Goal: Task Accomplishment & Management: Complete application form

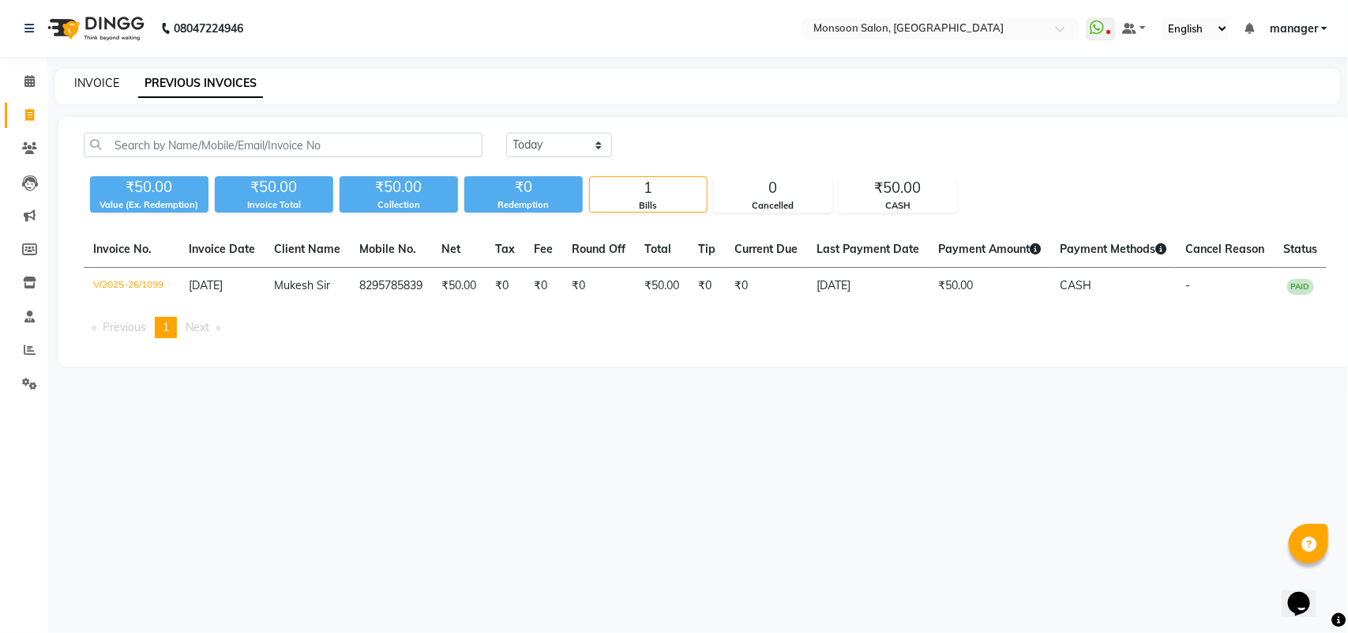
click at [92, 85] on link "INVOICE" at bounding box center [96, 83] width 45 height 14
select select "6471"
select select "service"
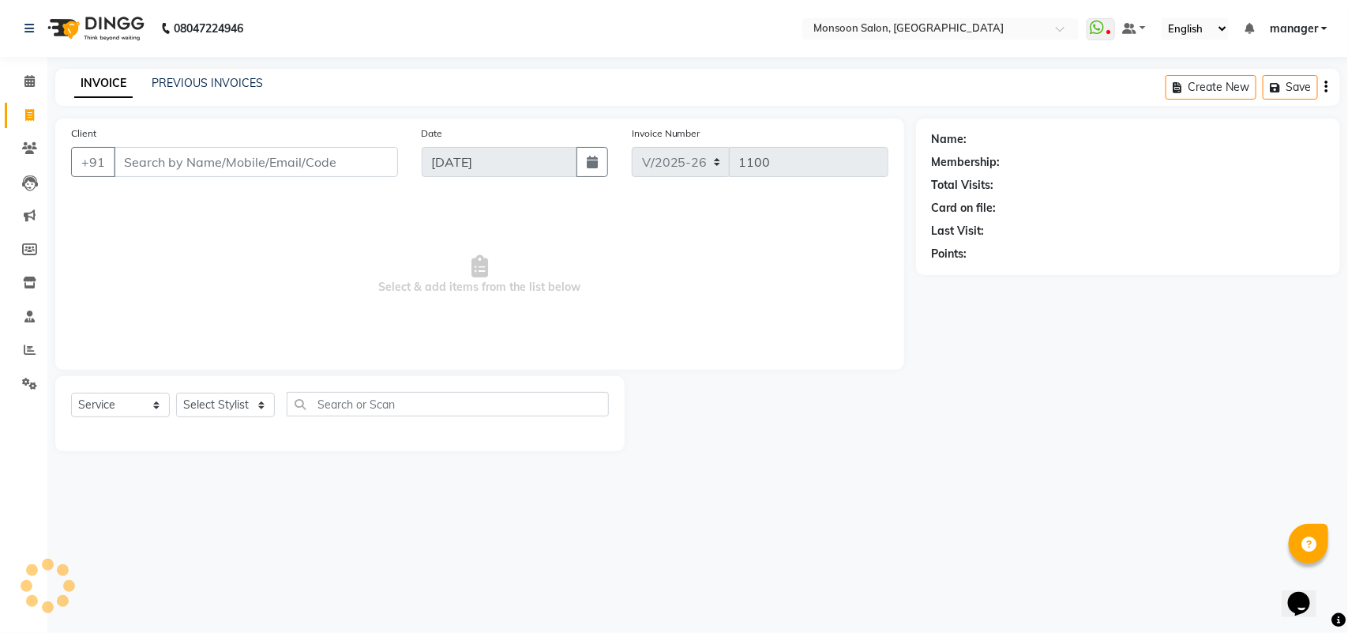
click at [97, 83] on link "INVOICE" at bounding box center [103, 84] width 58 height 28
click at [160, 176] on div "+91" at bounding box center [234, 162] width 327 height 30
click at [163, 156] on input "Client" at bounding box center [256, 162] width 284 height 30
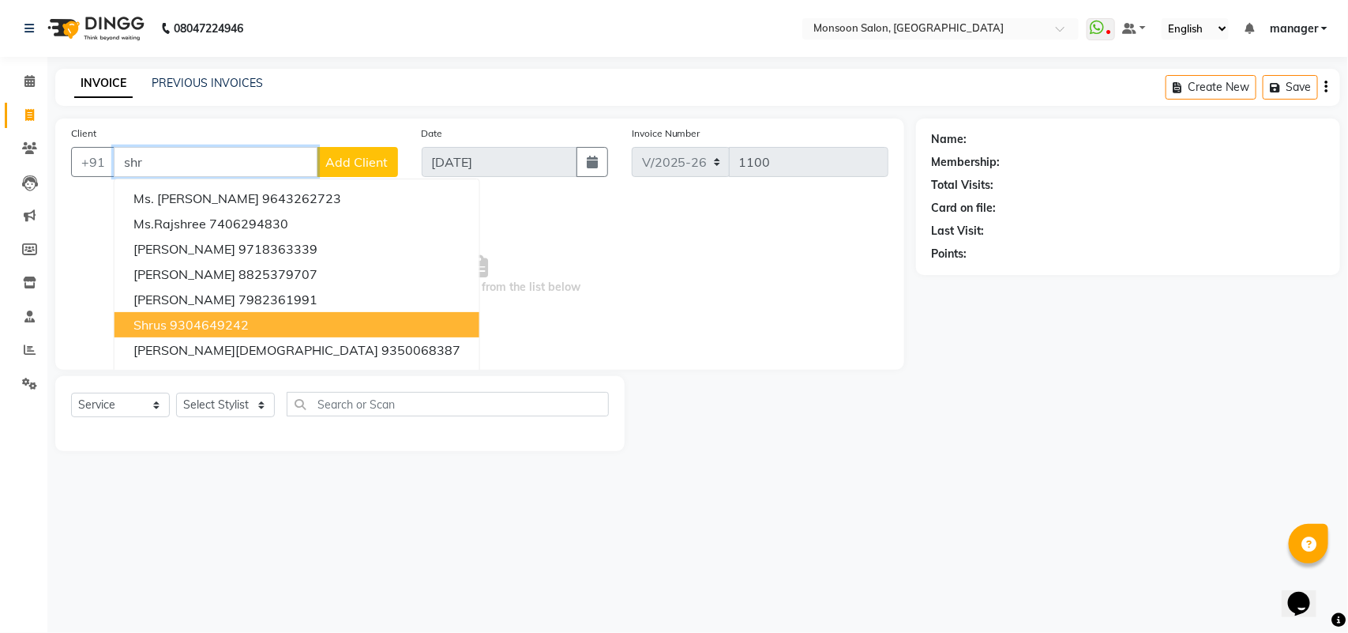
click at [243, 326] on ngb-highlight "9304649242" at bounding box center [209, 325] width 79 height 16
type input "9304649242"
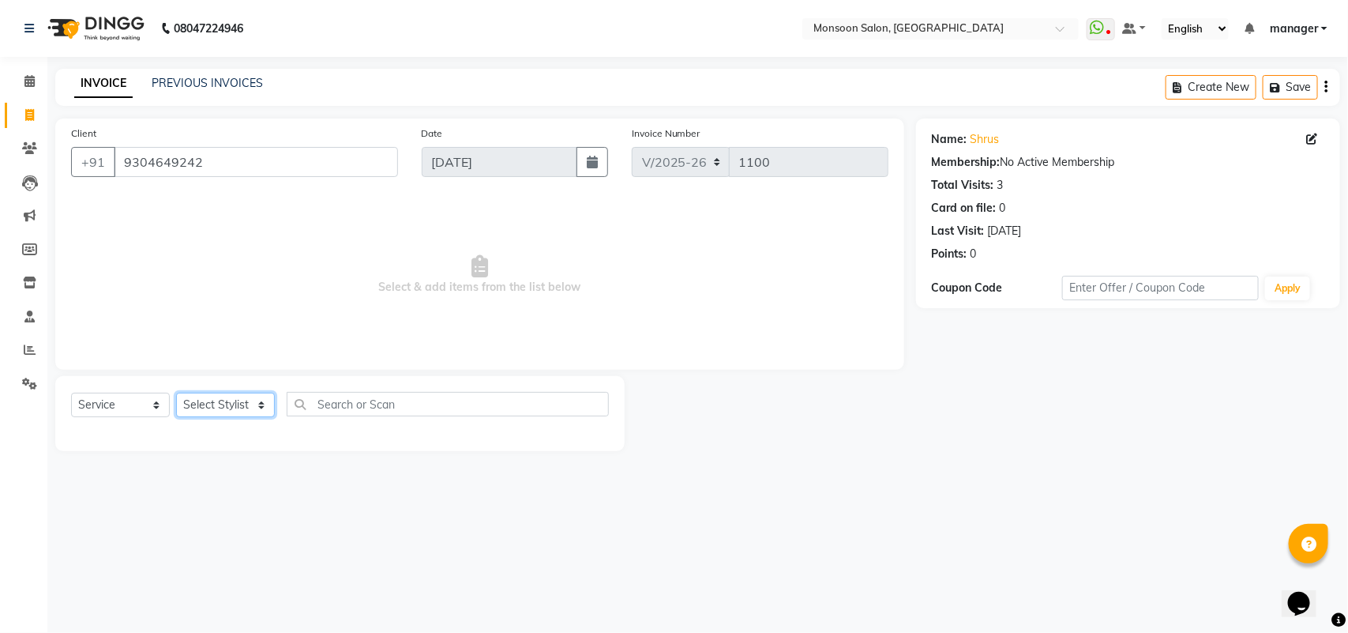
click at [209, 411] on select "Select Stylist [PERSON_NAME] [PERSON_NAME] manager [PERSON_NAME] [PERSON_NAME]" at bounding box center [225, 405] width 99 height 24
select select "68163"
click at [176, 393] on select "Select Stylist [PERSON_NAME] [PERSON_NAME] manager [PERSON_NAME] [PERSON_NAME]" at bounding box center [225, 405] width 99 height 24
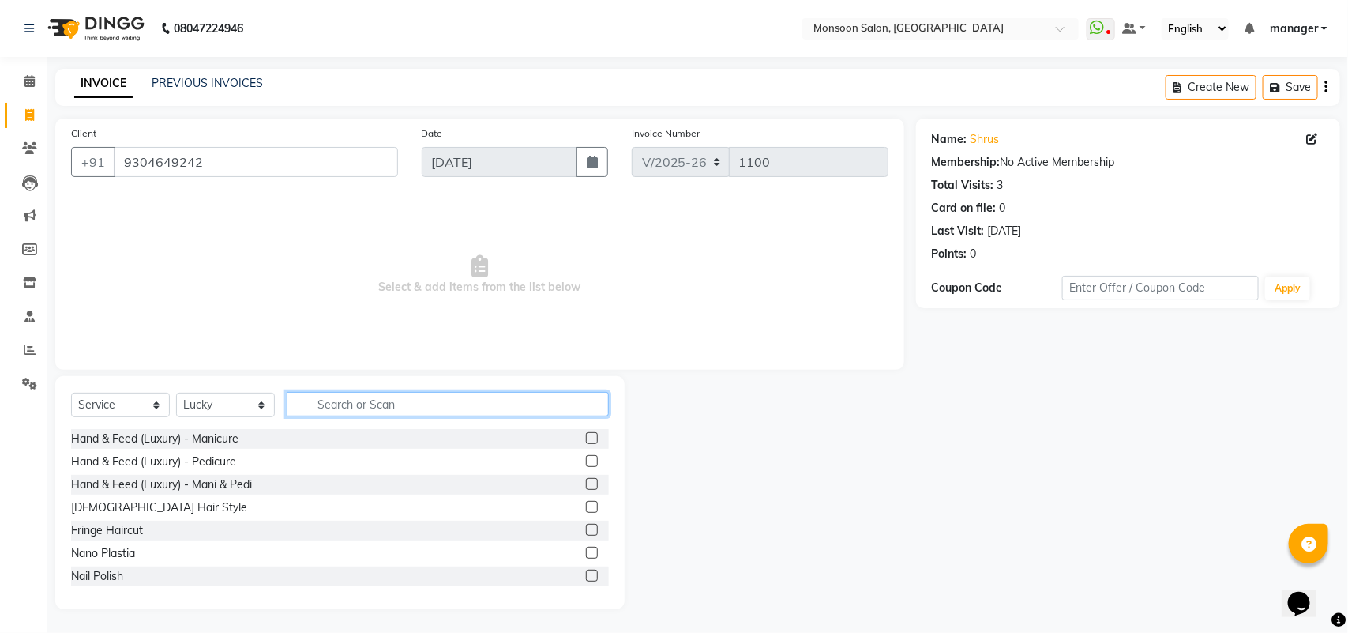
click at [338, 404] on input "text" at bounding box center [448, 404] width 322 height 24
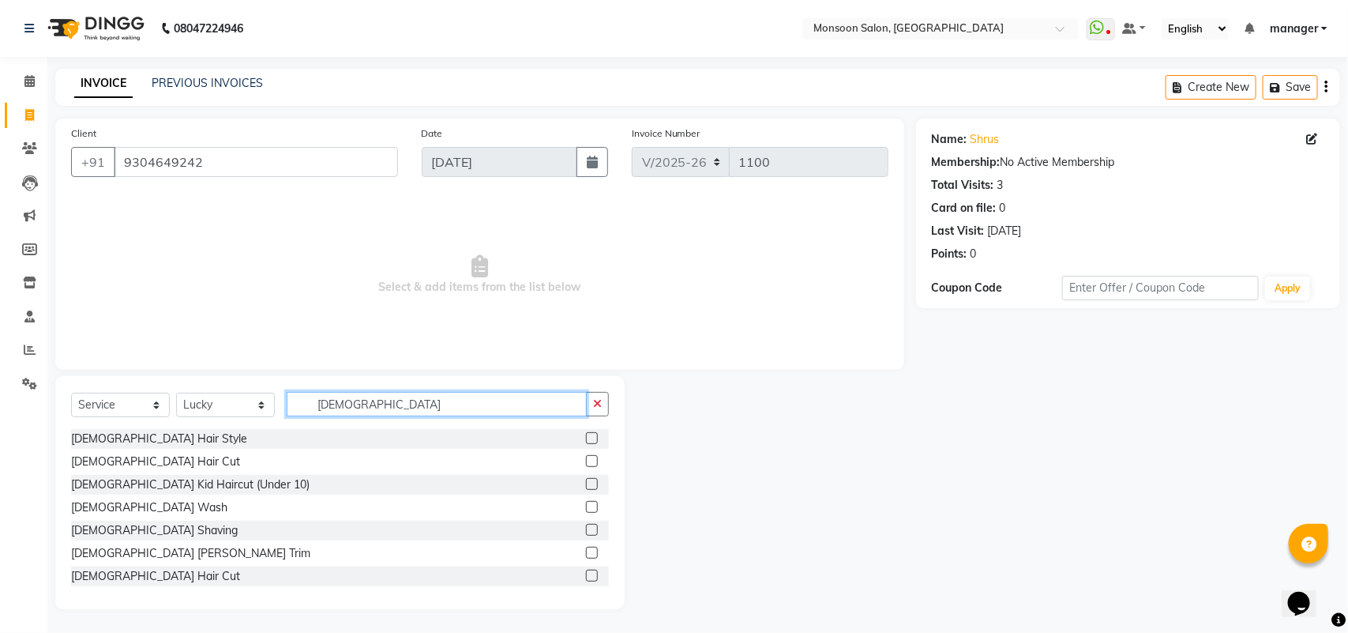
type input "[DEMOGRAPHIC_DATA]"
click at [586, 457] on label at bounding box center [592, 461] width 12 height 12
click at [586, 457] on input "checkbox" at bounding box center [591, 462] width 10 height 10
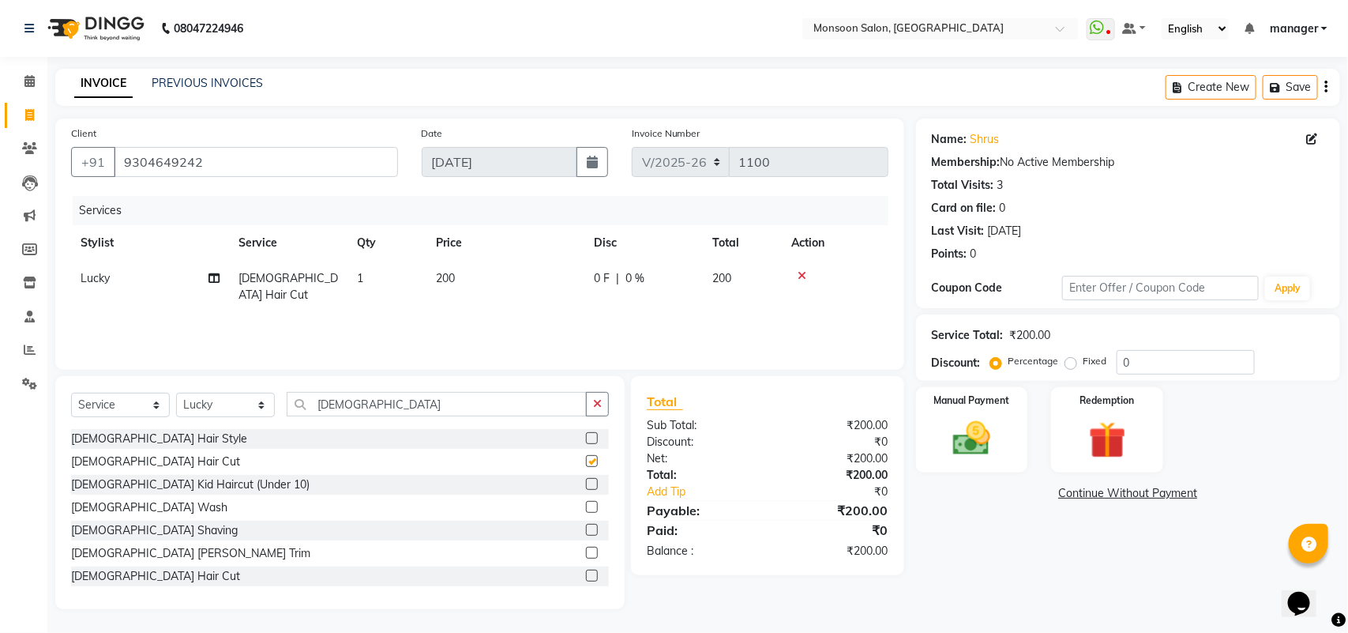
checkbox input "false"
click at [586, 550] on label at bounding box center [592, 553] width 12 height 12
click at [586, 550] on input "checkbox" at bounding box center [591, 553] width 10 height 10
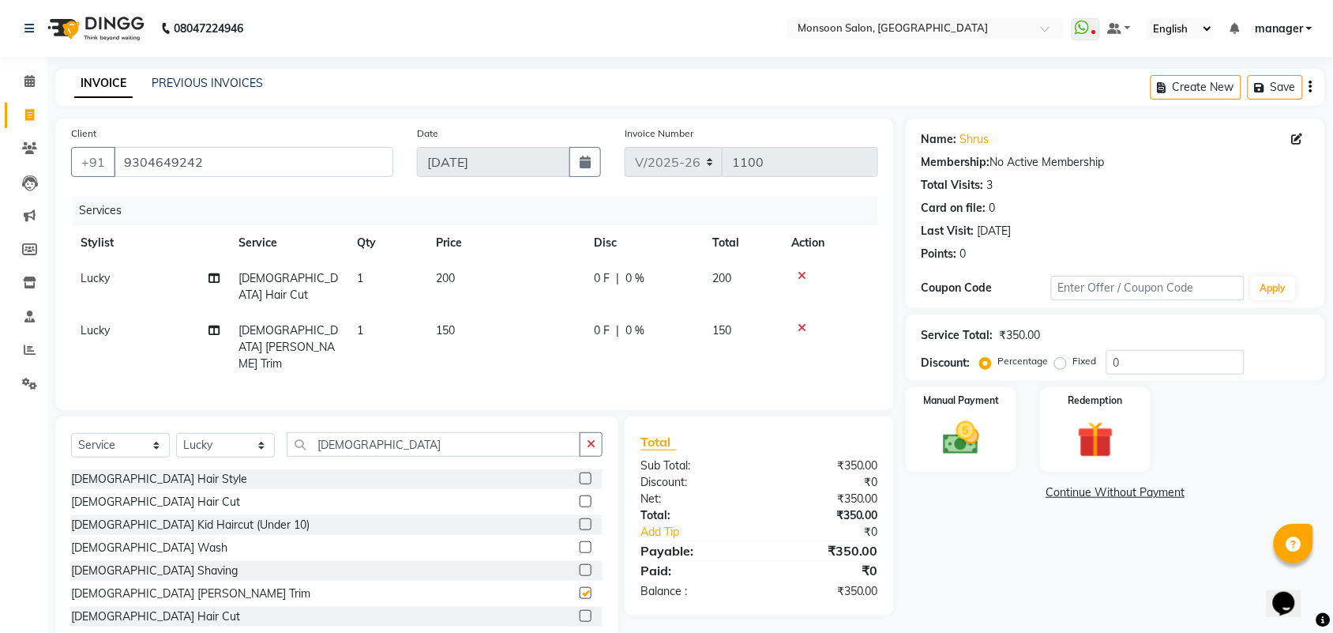
checkbox input "false"
click at [994, 427] on div "Manual Payment" at bounding box center [961, 429] width 115 height 88
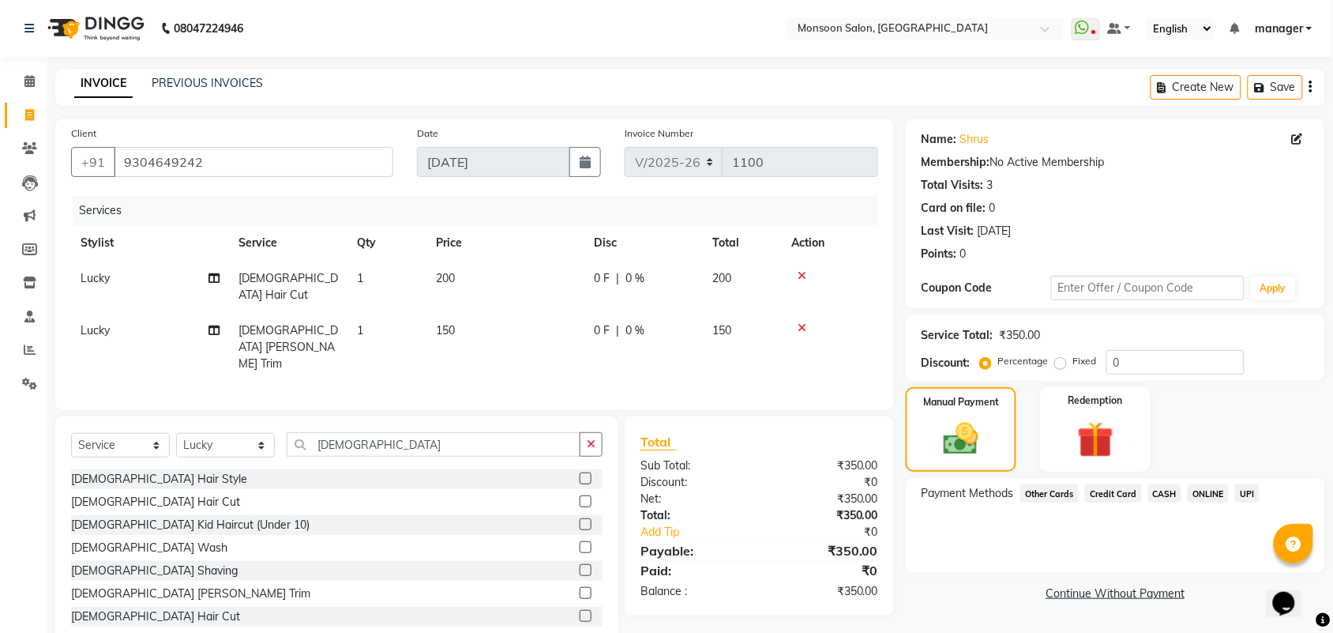
click at [1242, 491] on span "UPI" at bounding box center [1247, 493] width 24 height 18
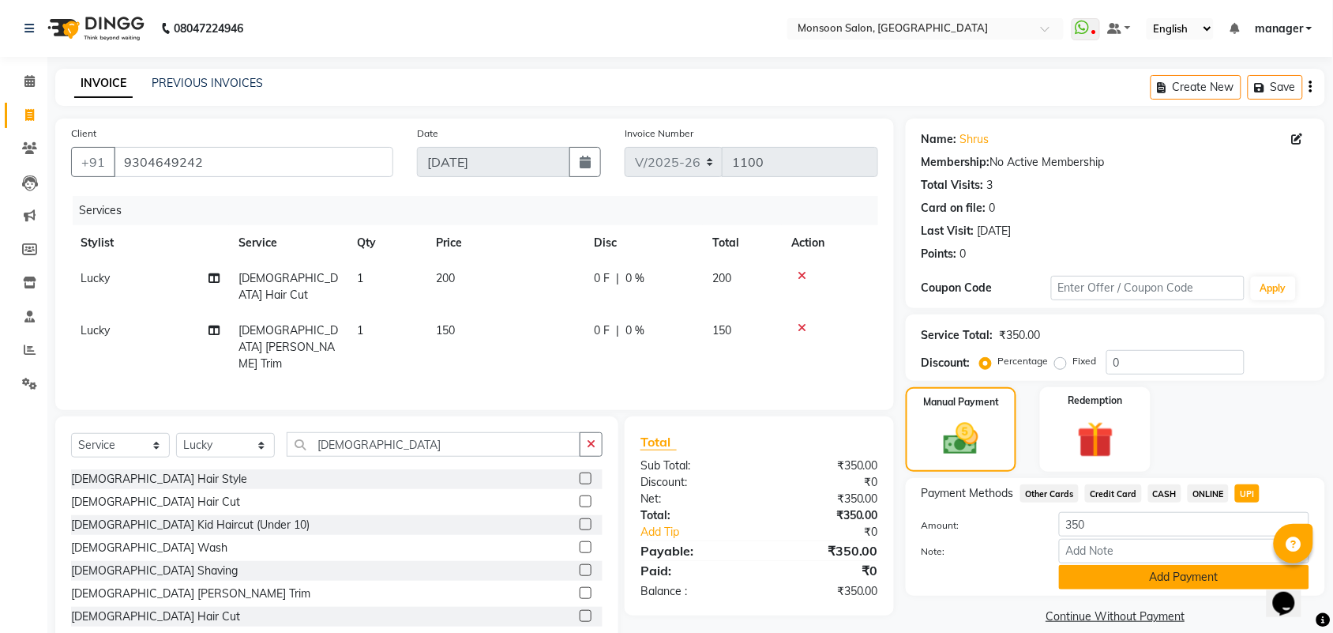
click at [1202, 573] on button "Add Payment" at bounding box center [1184, 577] width 250 height 24
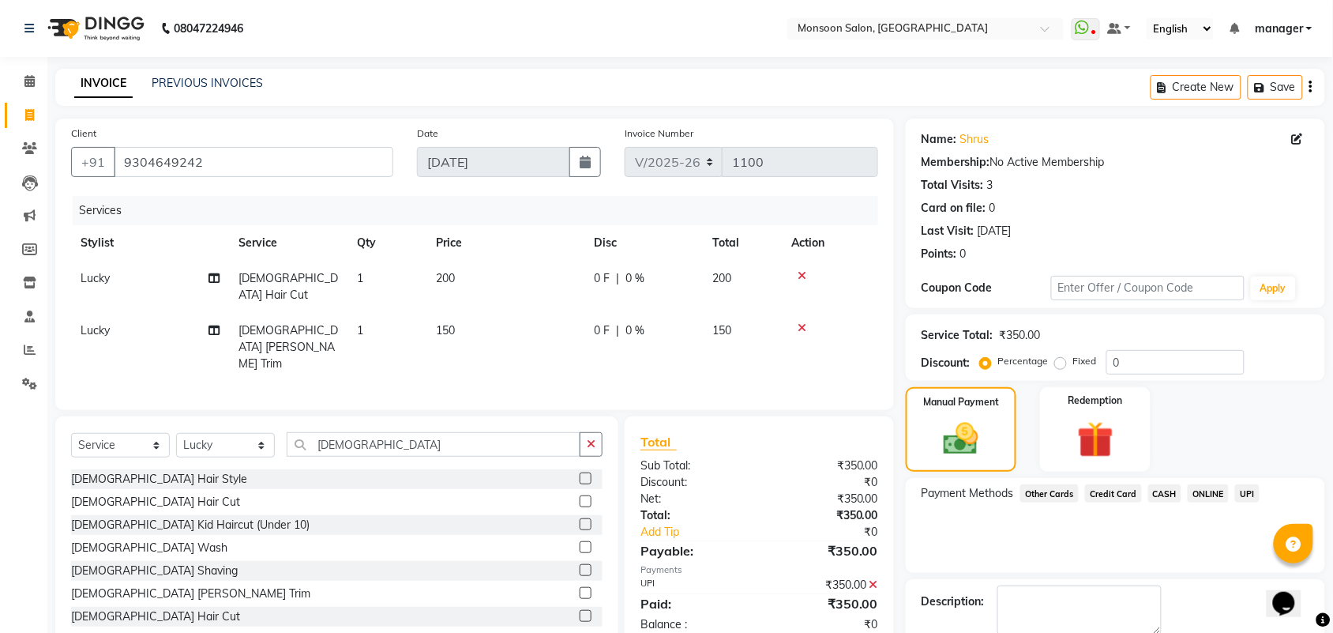
scroll to position [85, 0]
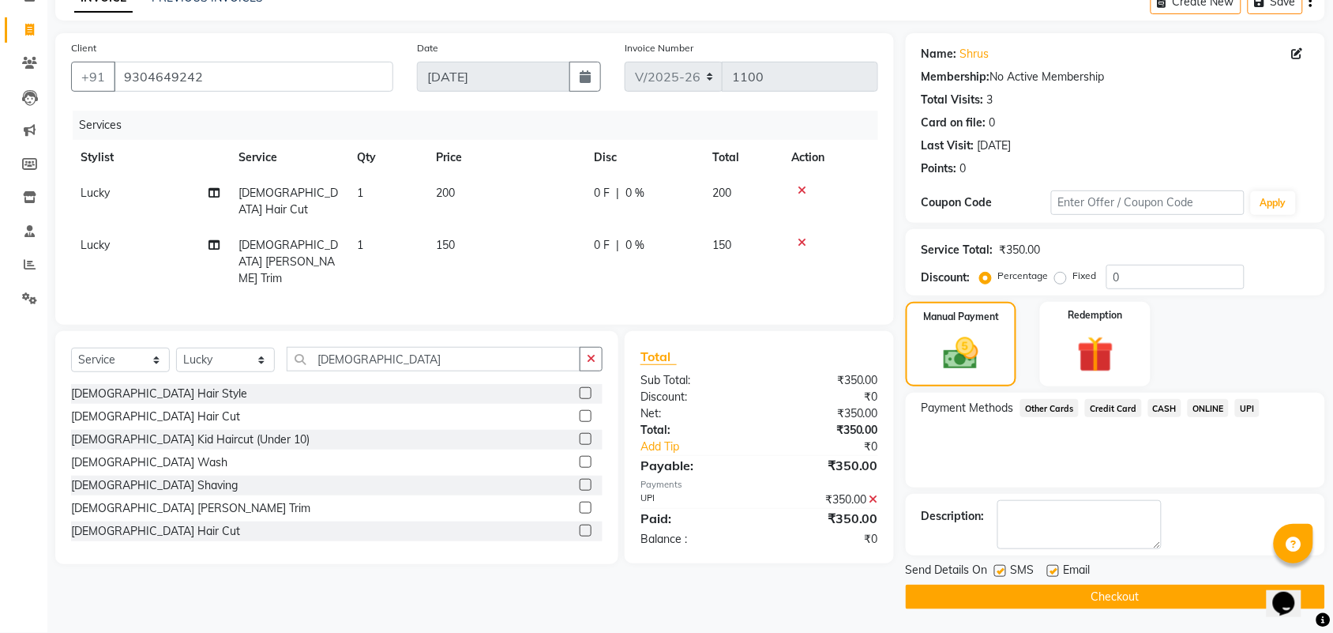
click at [1096, 585] on button "Checkout" at bounding box center [1115, 597] width 419 height 24
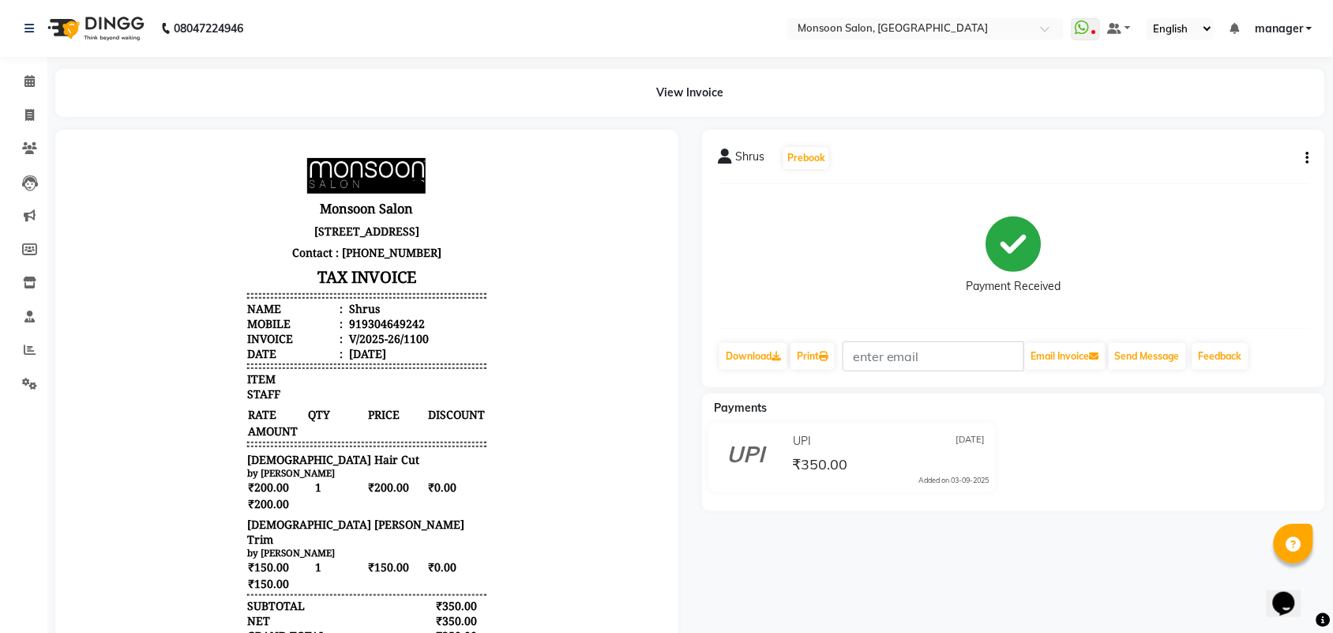
select select "service"
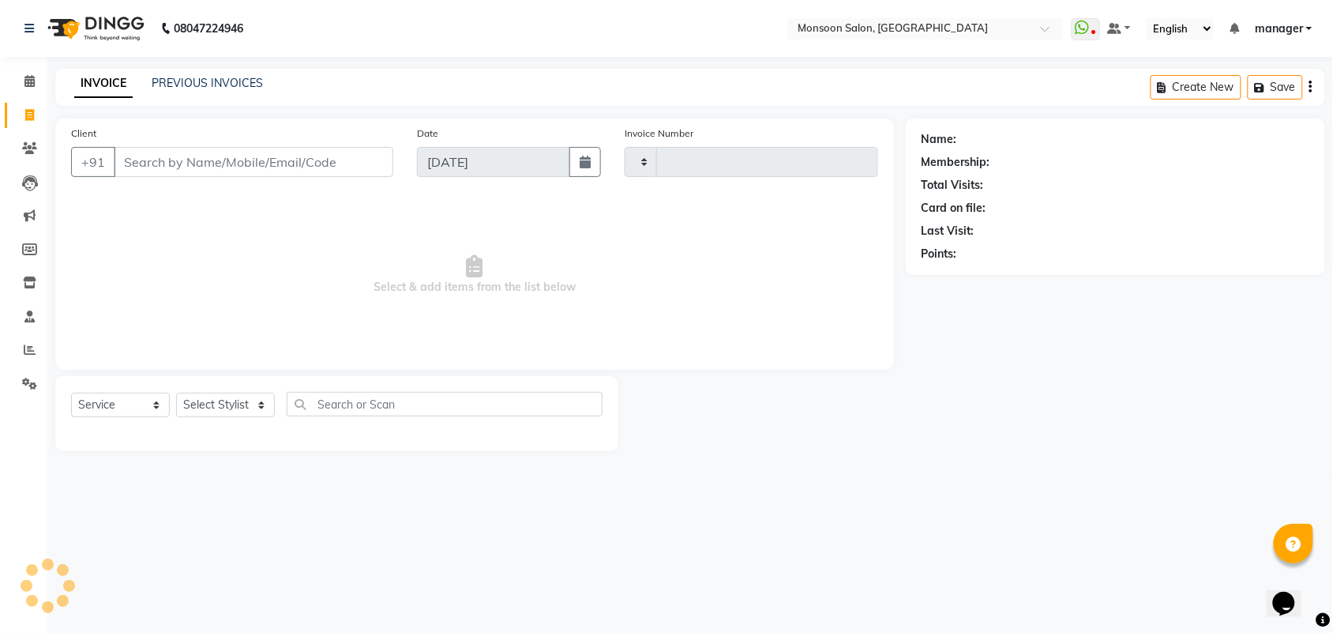
type input "1101"
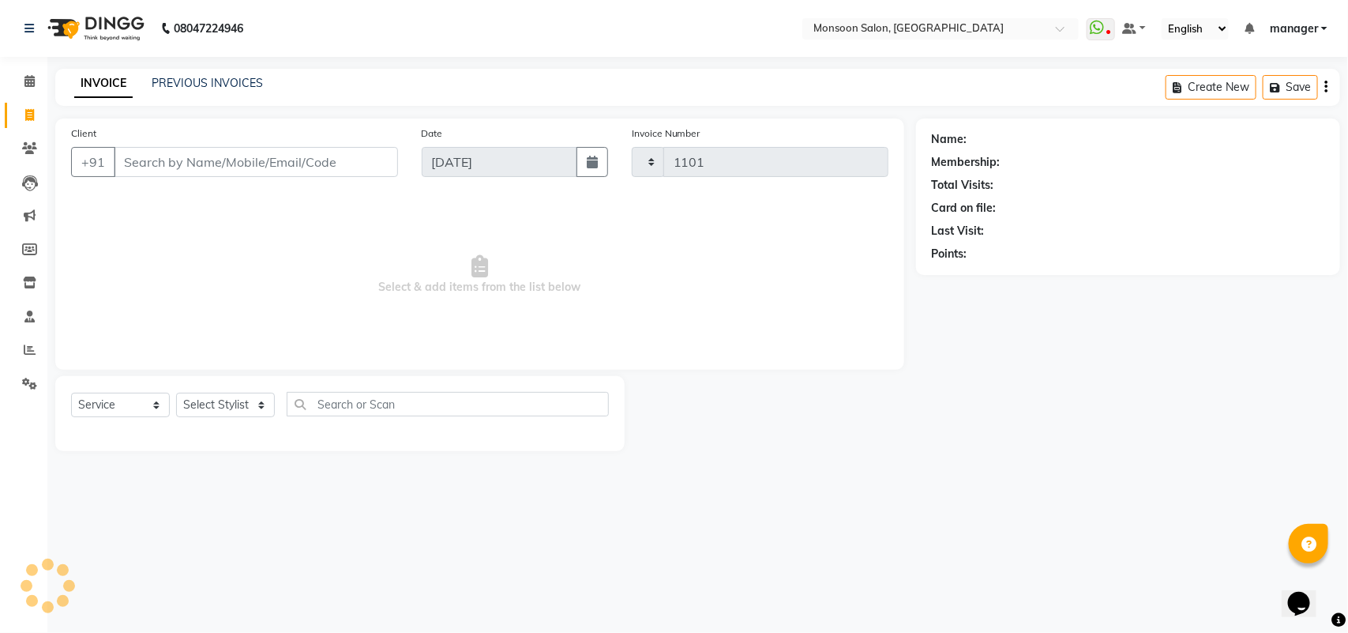
select select "6471"
click at [184, 80] on link "PREVIOUS INVOICES" at bounding box center [207, 83] width 111 height 14
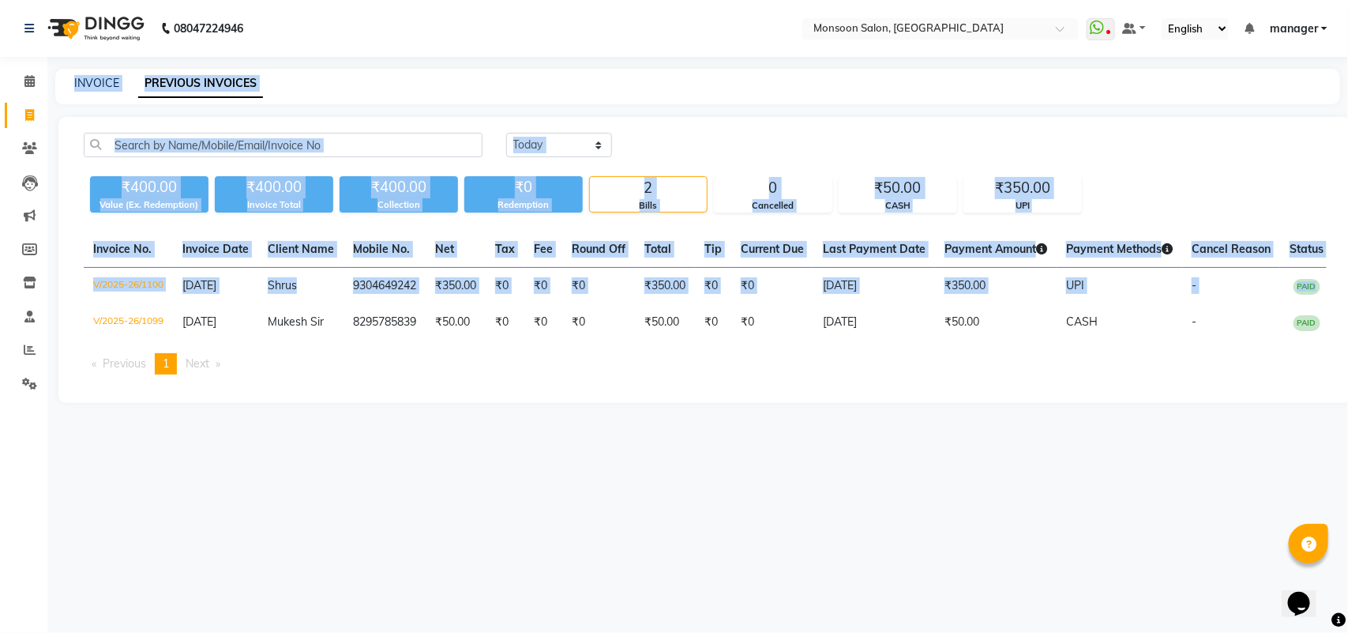
click at [1348, 0] on html "08047224946 Select Location × Monsoon Salon, [GEOGRAPHIC_DATA] WhatsApp Status …" at bounding box center [674, 316] width 1348 height 633
drag, startPoint x: 938, startPoint y: 246, endPoint x: 957, endPoint y: 239, distance: 21.3
drag, startPoint x: 988, startPoint y: 227, endPoint x: 1340, endPoint y: -63, distance: 456.2
click at [724, 128] on div "[DATE] [DATE] Custom Range ₹400.00 Value (Ex. Redemption) ₹400.00 Invoice Total…" at bounding box center [705, 260] width 1294 height 286
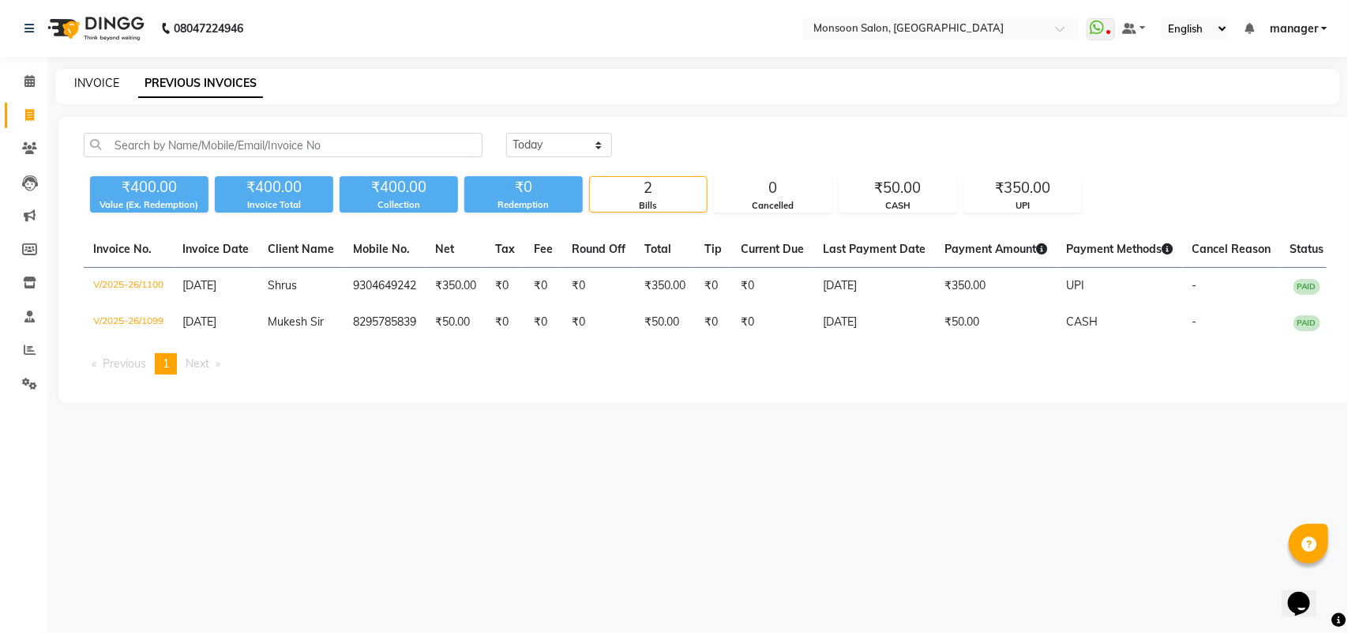
click at [105, 77] on link "INVOICE" at bounding box center [96, 83] width 45 height 14
select select "service"
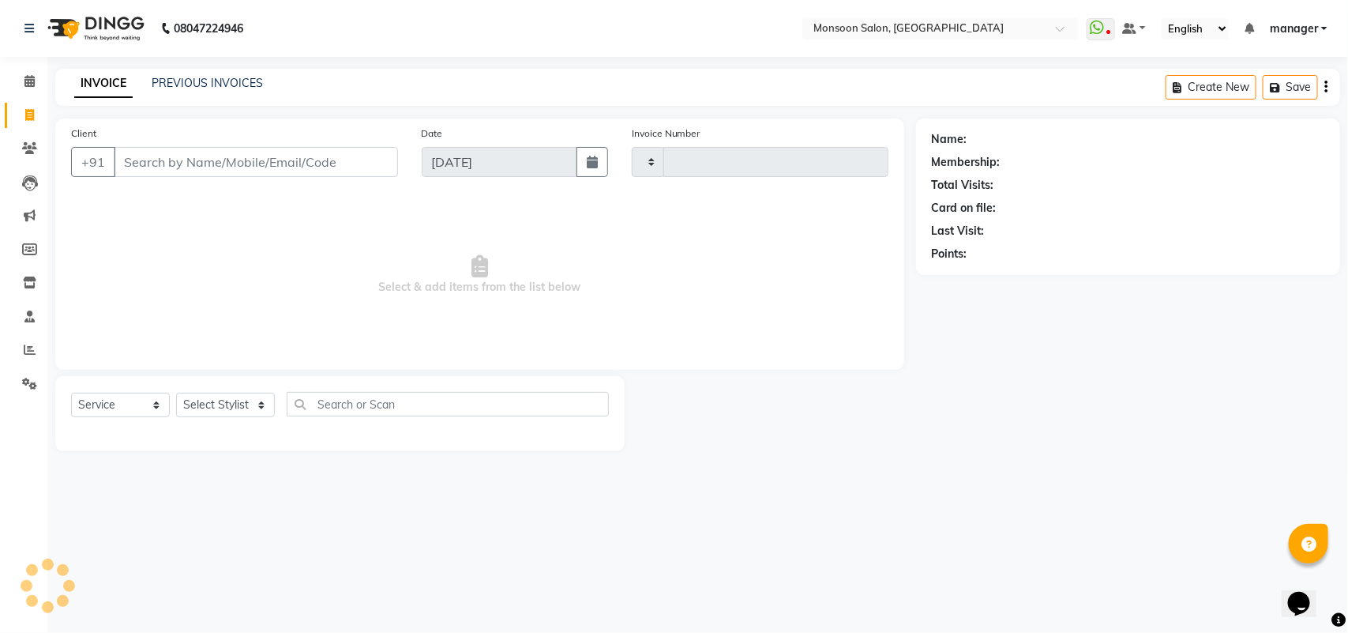
type input "1101"
select select "6471"
click at [166, 147] on input "Client" at bounding box center [256, 162] width 284 height 30
click at [163, 163] on input "Client" at bounding box center [256, 162] width 284 height 30
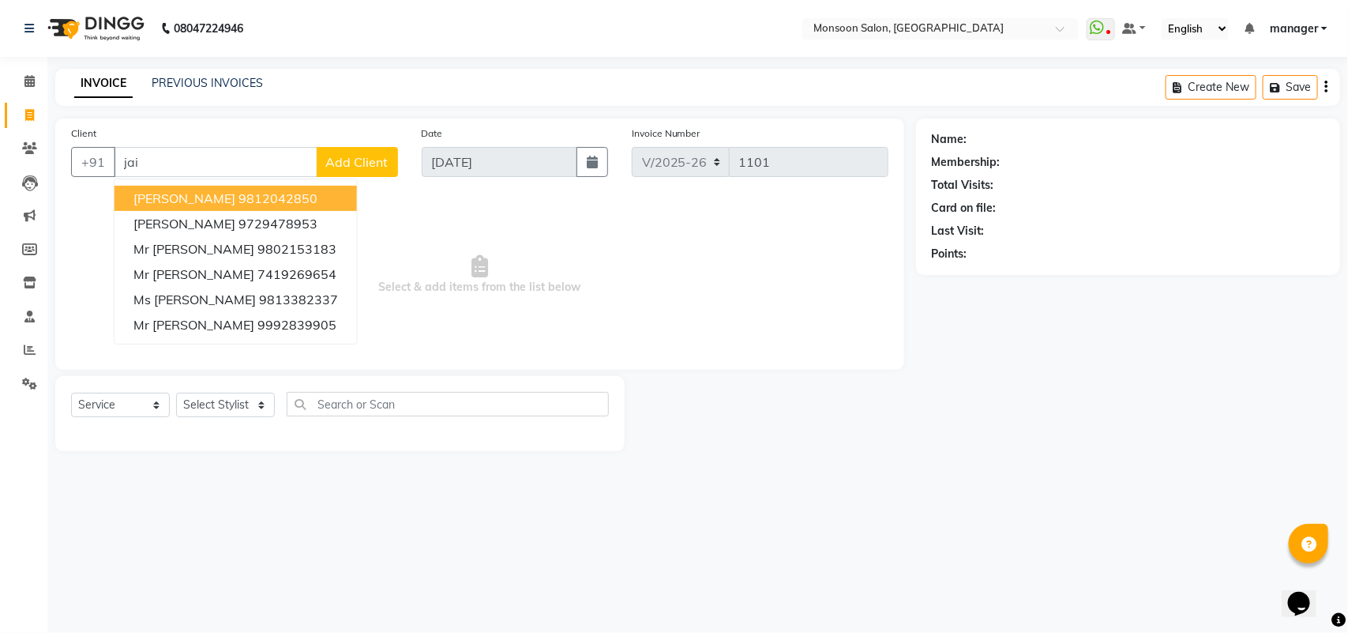
drag, startPoint x: 210, startPoint y: 201, endPoint x: 220, endPoint y: 250, distance: 49.9
click at [210, 203] on span "[PERSON_NAME]" at bounding box center [184, 198] width 102 height 16
type input "9812042850"
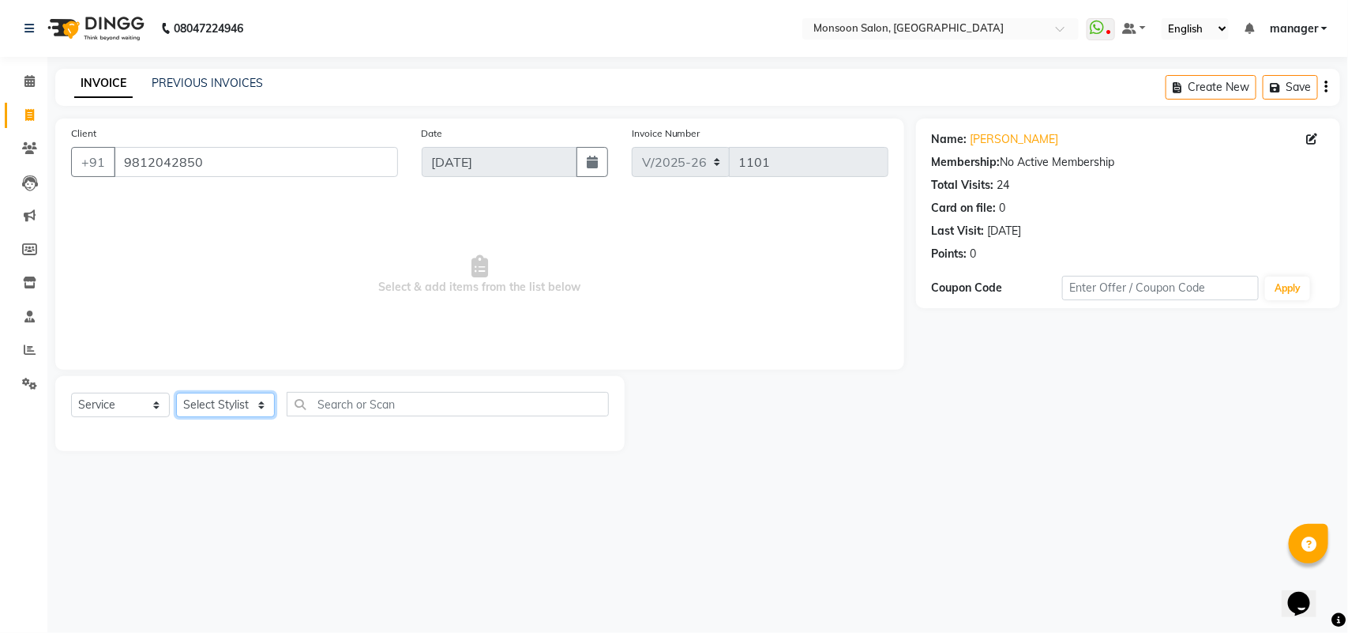
click at [206, 396] on select "Select Stylist [PERSON_NAME] [PERSON_NAME] manager [PERSON_NAME] [PERSON_NAME]" at bounding box center [225, 405] width 99 height 24
select select "68163"
click at [176, 393] on select "Select Stylist [PERSON_NAME] [PERSON_NAME] manager [PERSON_NAME] [PERSON_NAME]" at bounding box center [225, 405] width 99 height 24
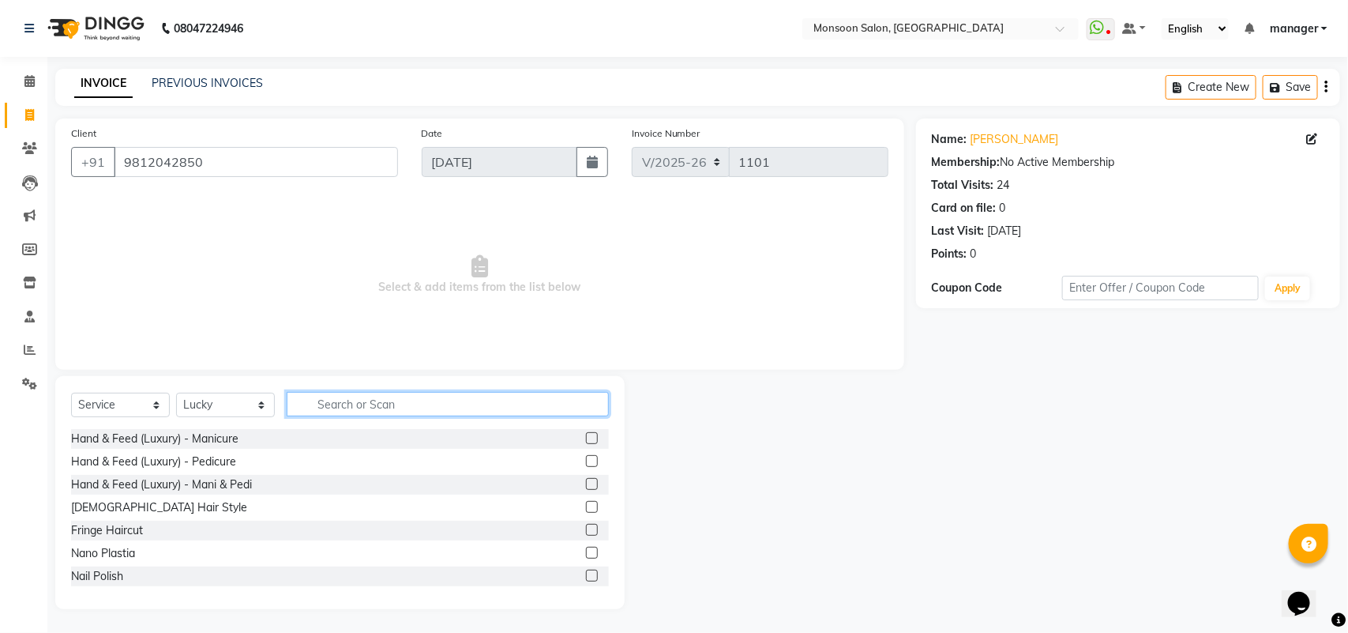
click at [342, 397] on input "text" at bounding box center [448, 404] width 322 height 24
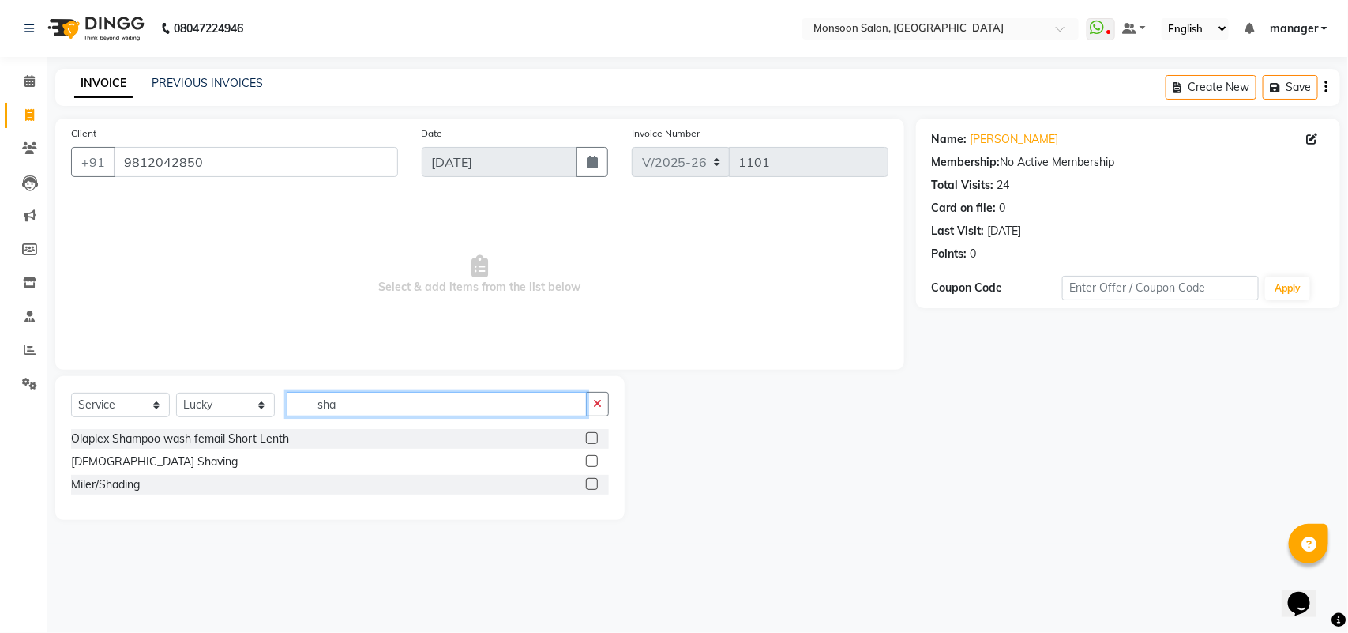
type input "sha"
click at [592, 459] on label at bounding box center [592, 461] width 12 height 12
click at [592, 459] on input "checkbox" at bounding box center [591, 462] width 10 height 10
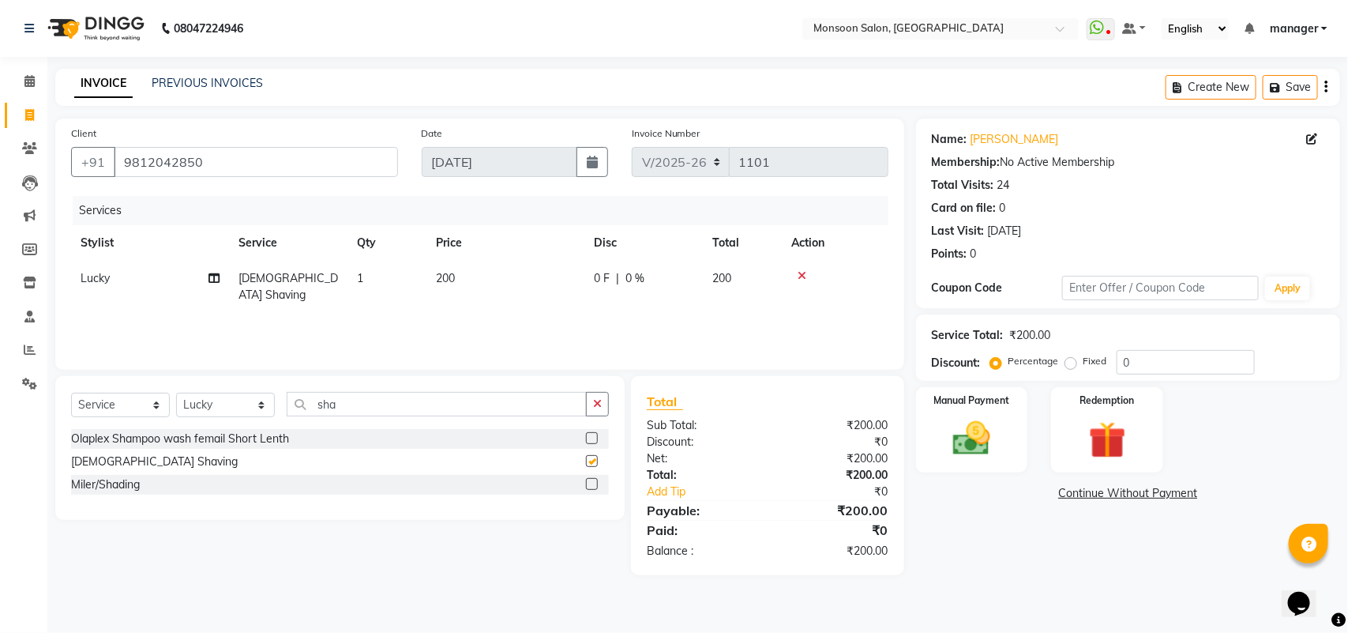
checkbox input "false"
click at [605, 286] on span "0 F" at bounding box center [602, 278] width 16 height 17
select select "68163"
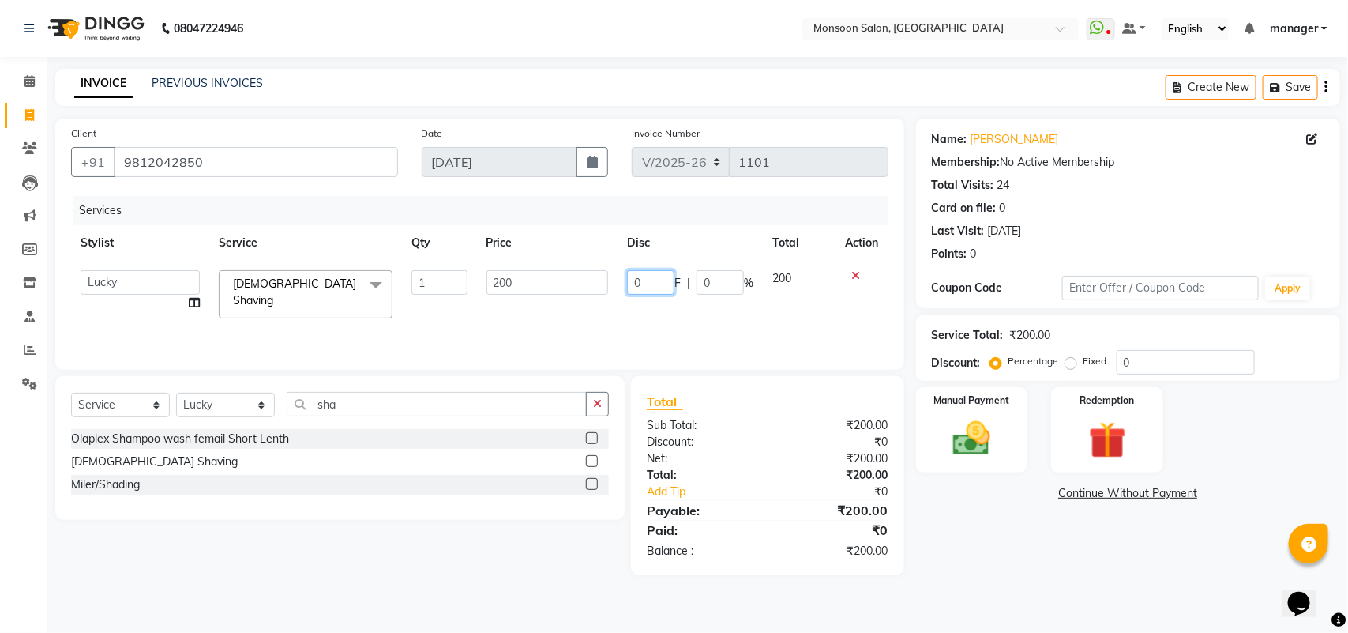
click at [645, 280] on input "0" at bounding box center [650, 282] width 47 height 24
type input "100"
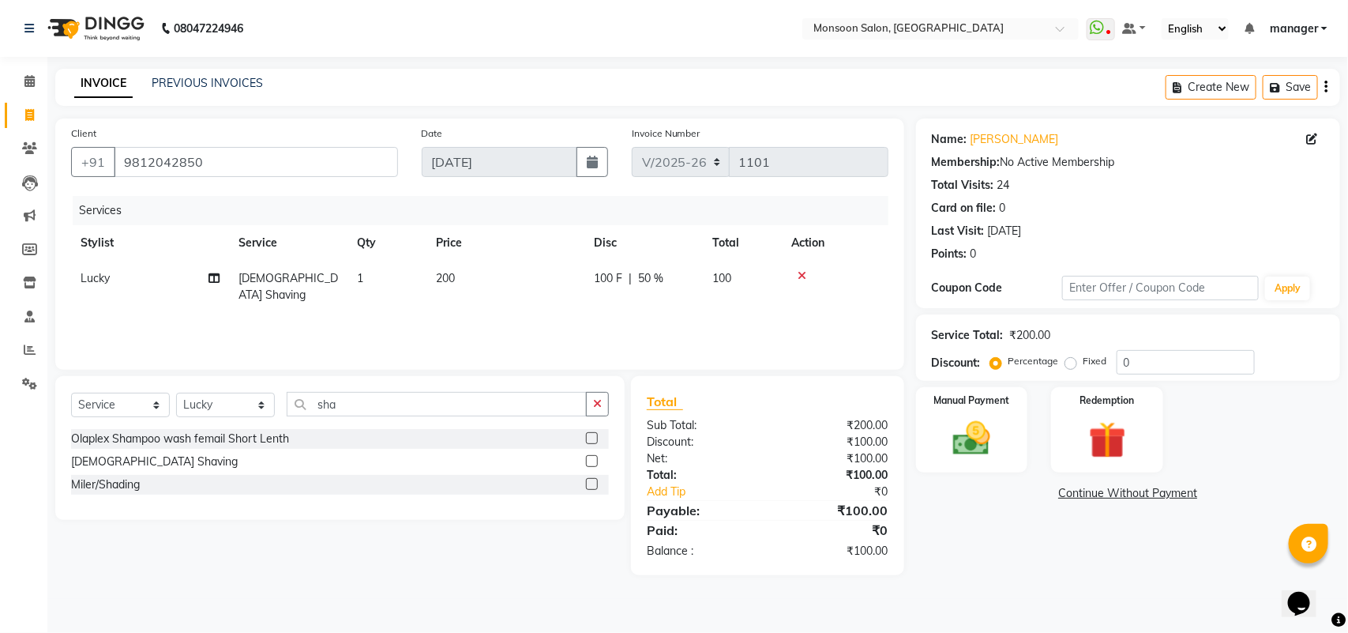
click at [654, 299] on div "Services Stylist Service Qty Price Disc Total Action Lucky [DEMOGRAPHIC_DATA] S…" at bounding box center [480, 275] width 818 height 158
click at [945, 433] on img at bounding box center [972, 438] width 62 height 44
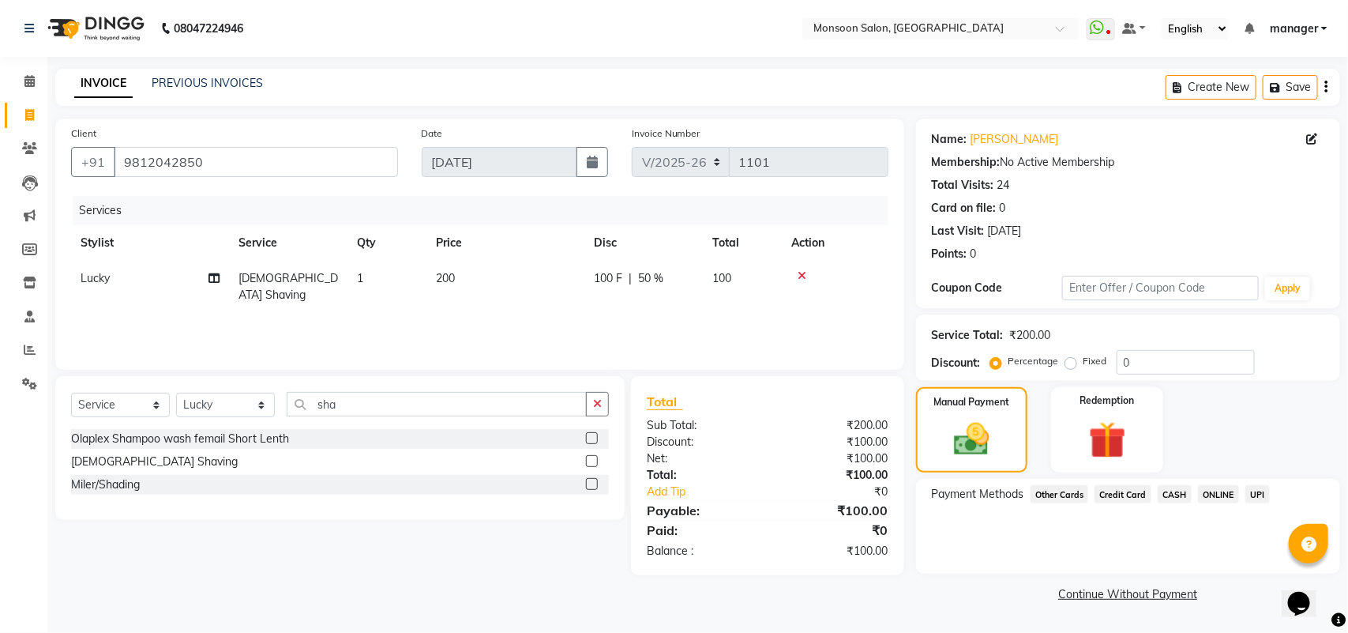
click at [1169, 487] on span "CASH" at bounding box center [1175, 494] width 34 height 18
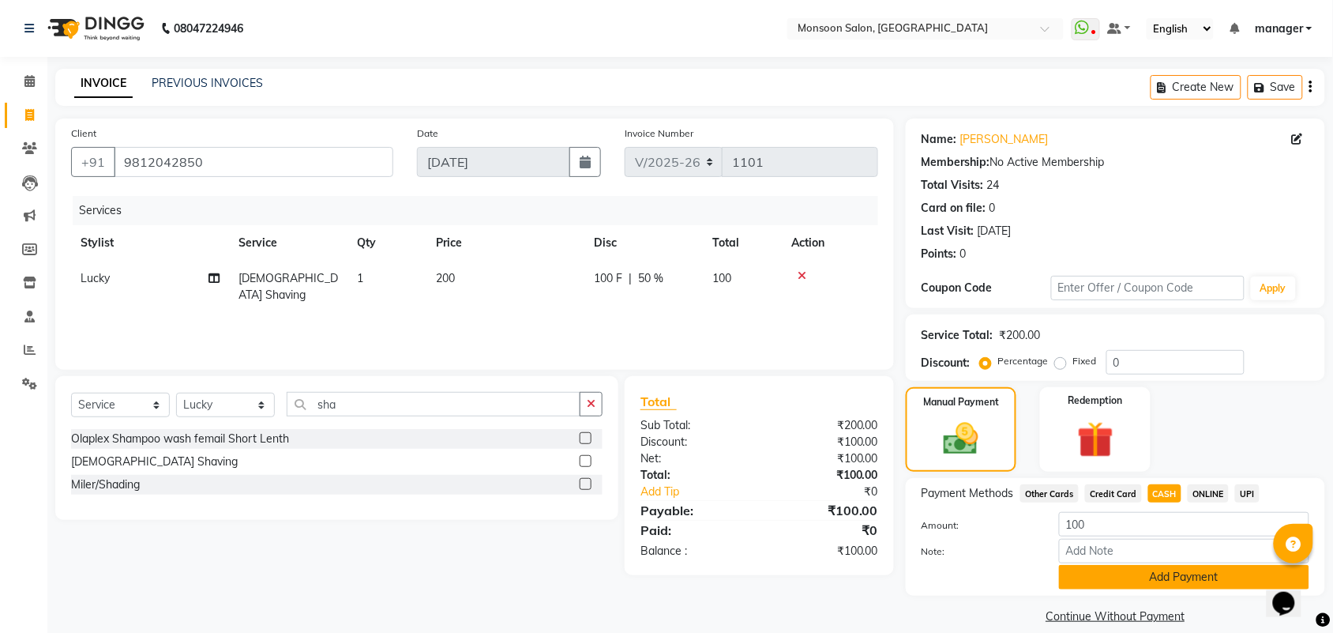
click at [1189, 578] on button "Add Payment" at bounding box center [1184, 577] width 250 height 24
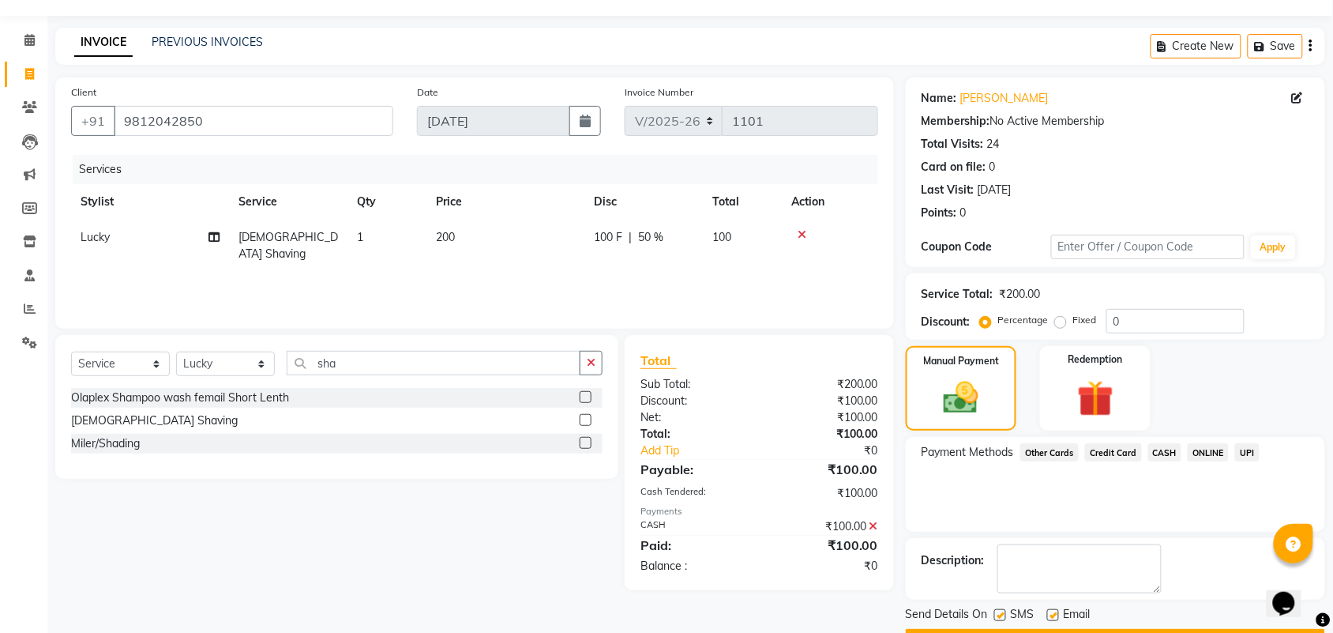
scroll to position [85, 0]
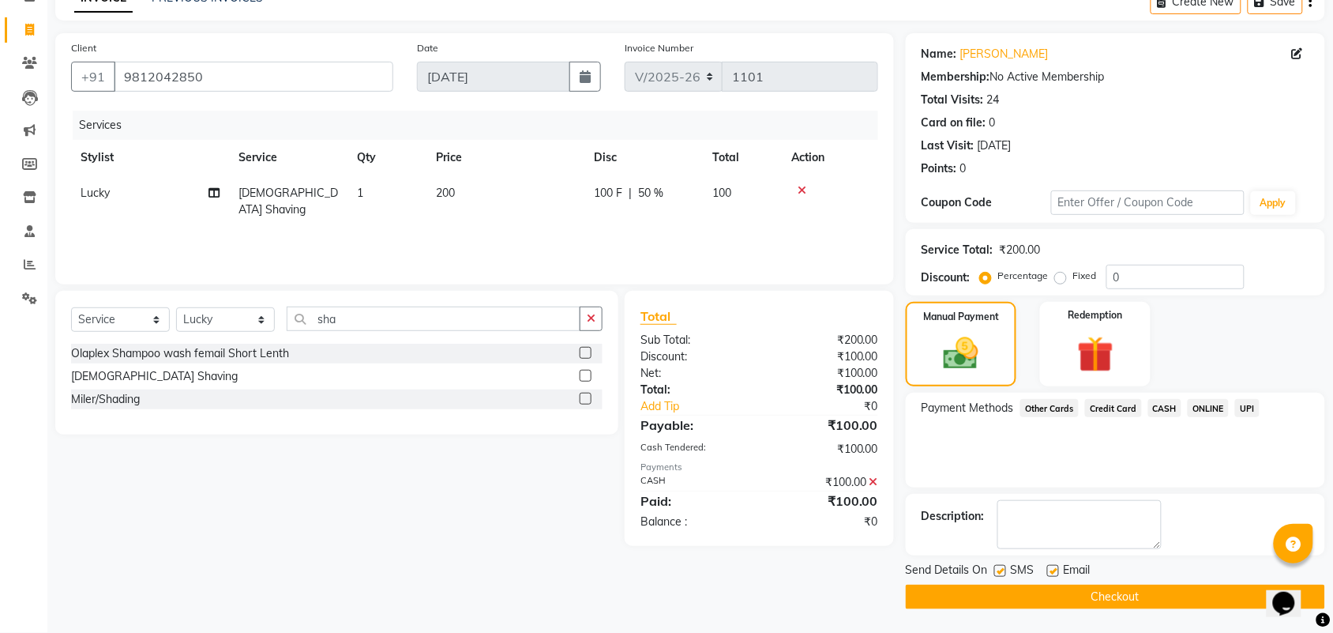
click at [1179, 591] on button "Checkout" at bounding box center [1115, 597] width 419 height 24
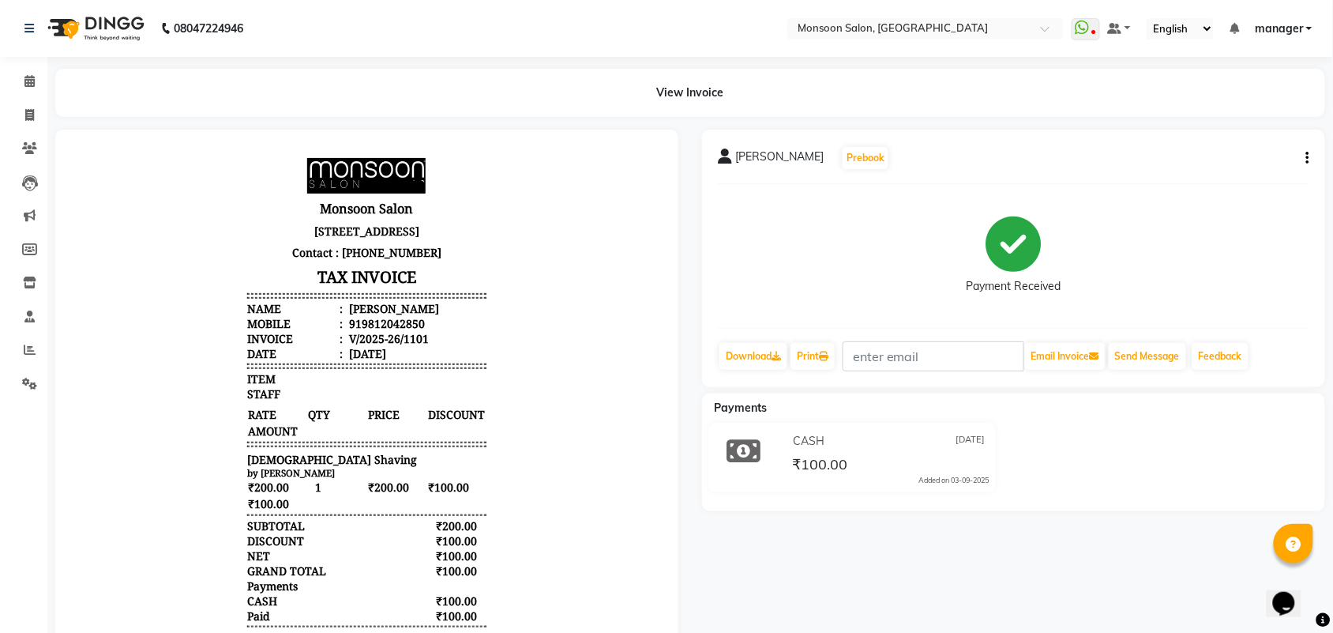
select select "service"
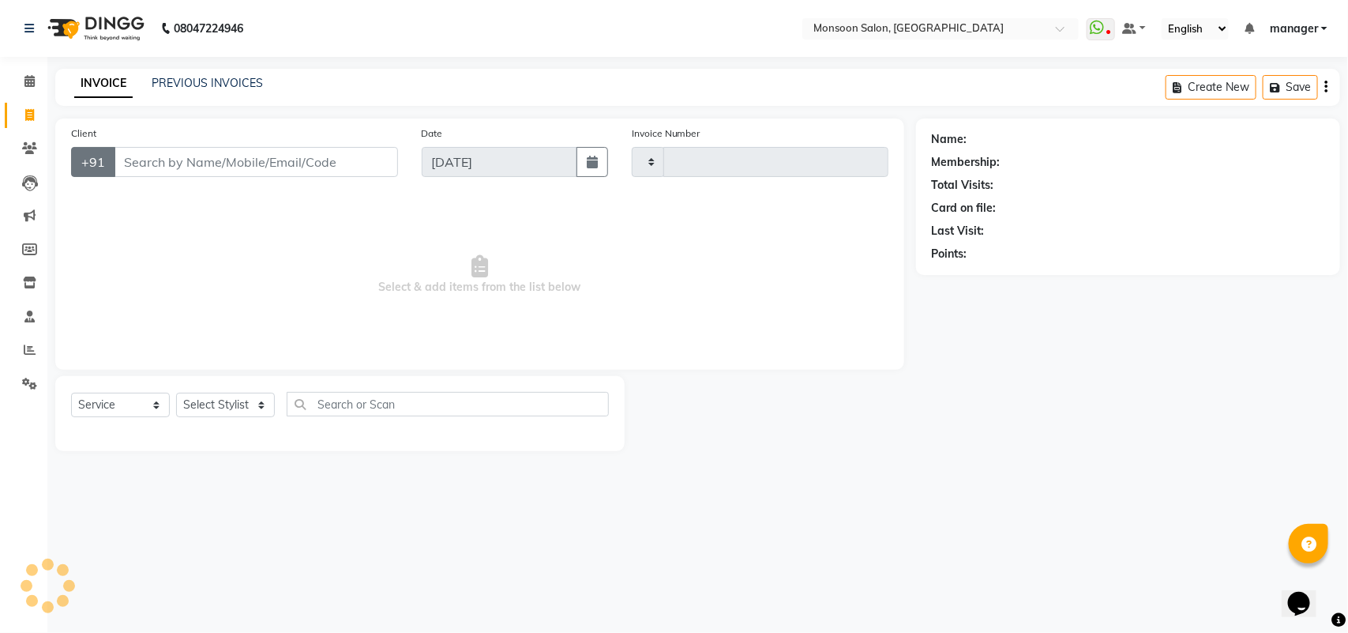
type input "1102"
select select "6471"
click at [215, 76] on link "PREVIOUS INVOICES" at bounding box center [207, 83] width 111 height 14
